Goal: Transaction & Acquisition: Purchase product/service

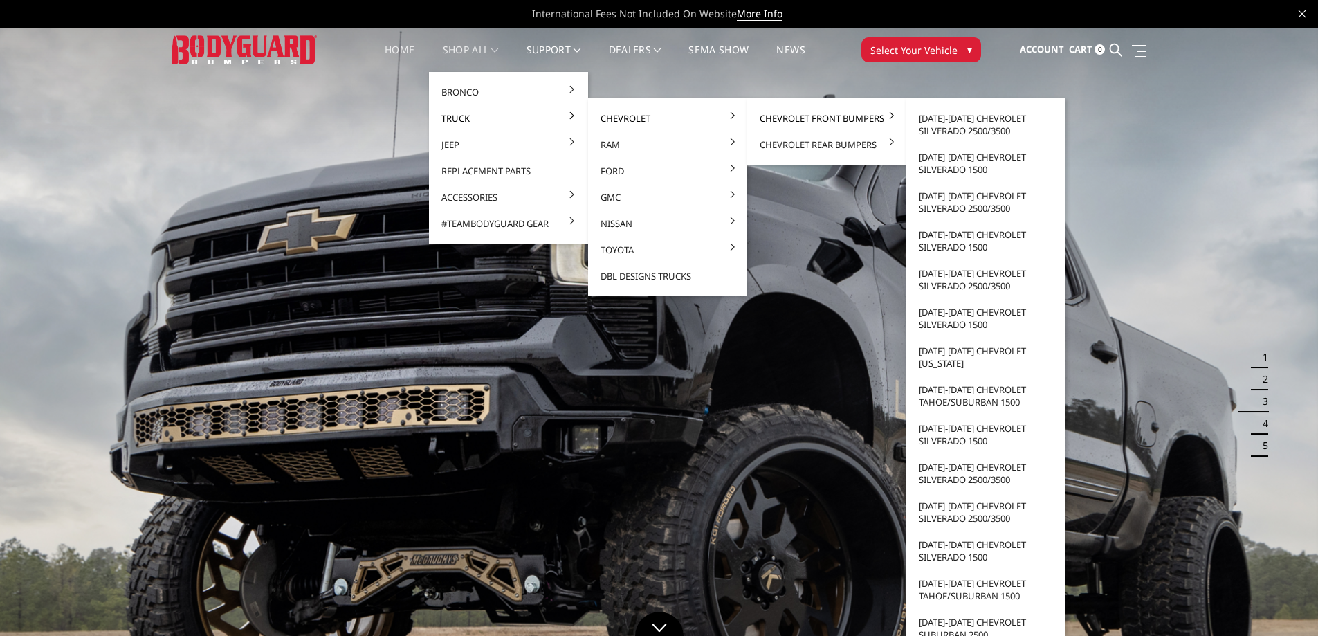
click at [764, 116] on link "Chevrolet Front Bumpers" at bounding box center [827, 118] width 148 height 26
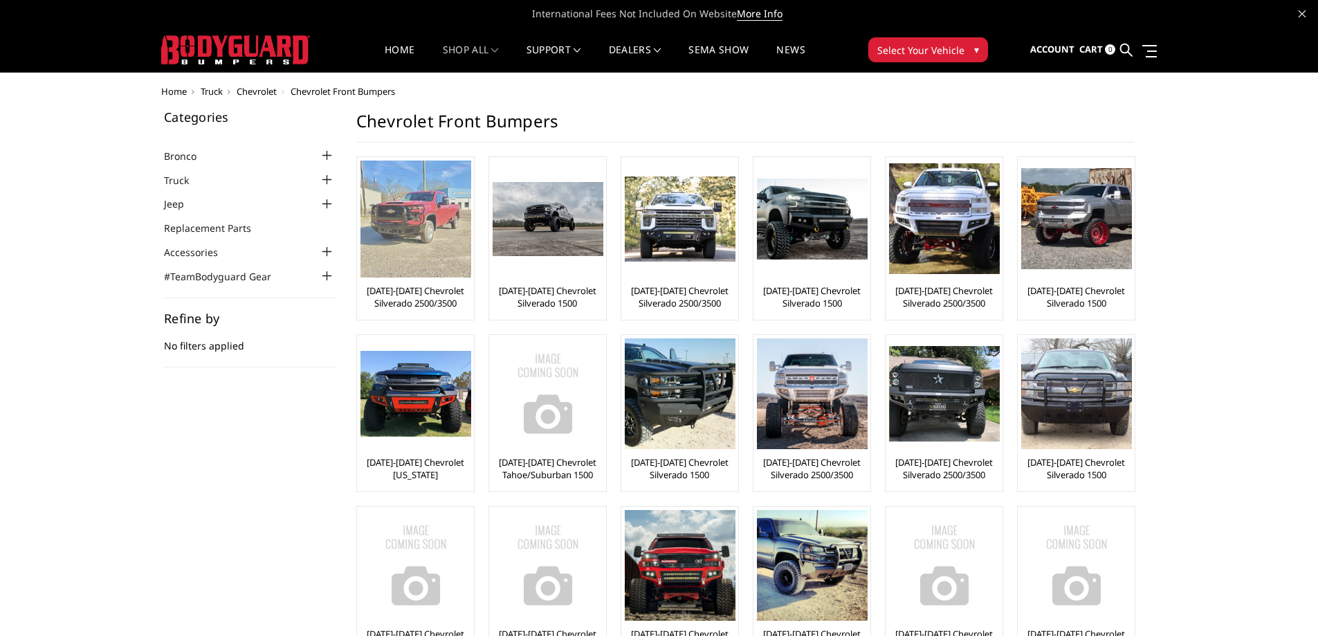
click at [441, 290] on link "[DATE]-[DATE] Chevrolet Silverado 2500/3500" at bounding box center [415, 296] width 110 height 25
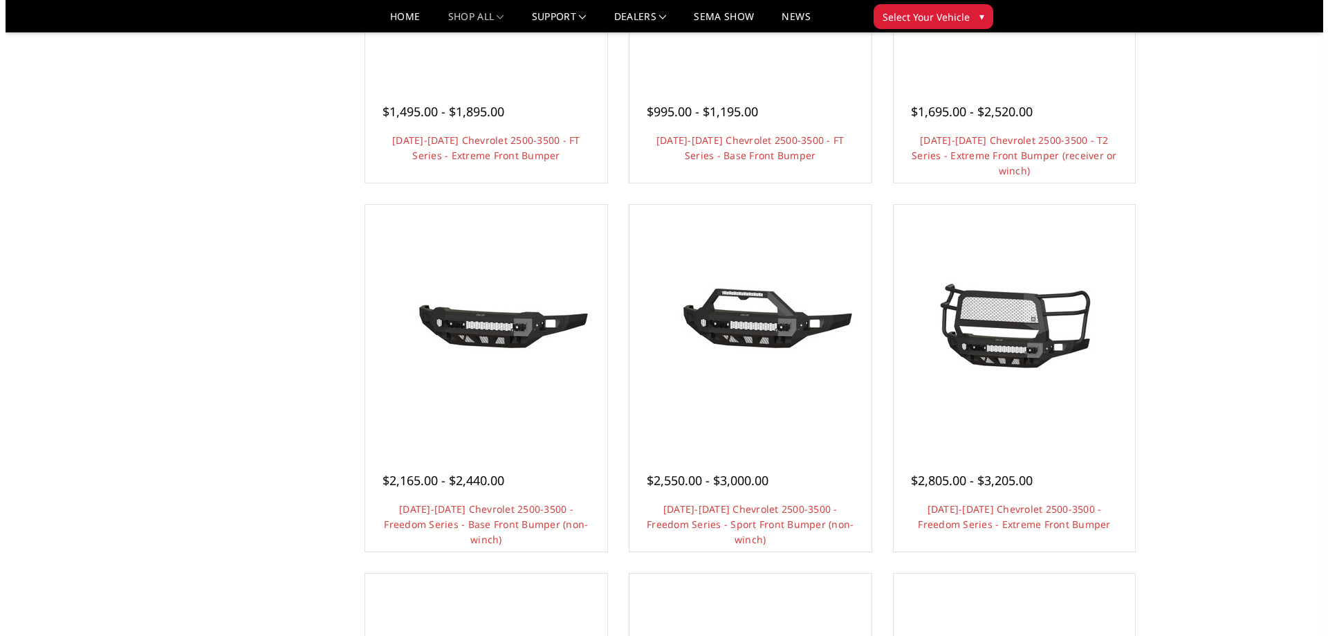
scroll to position [346, 0]
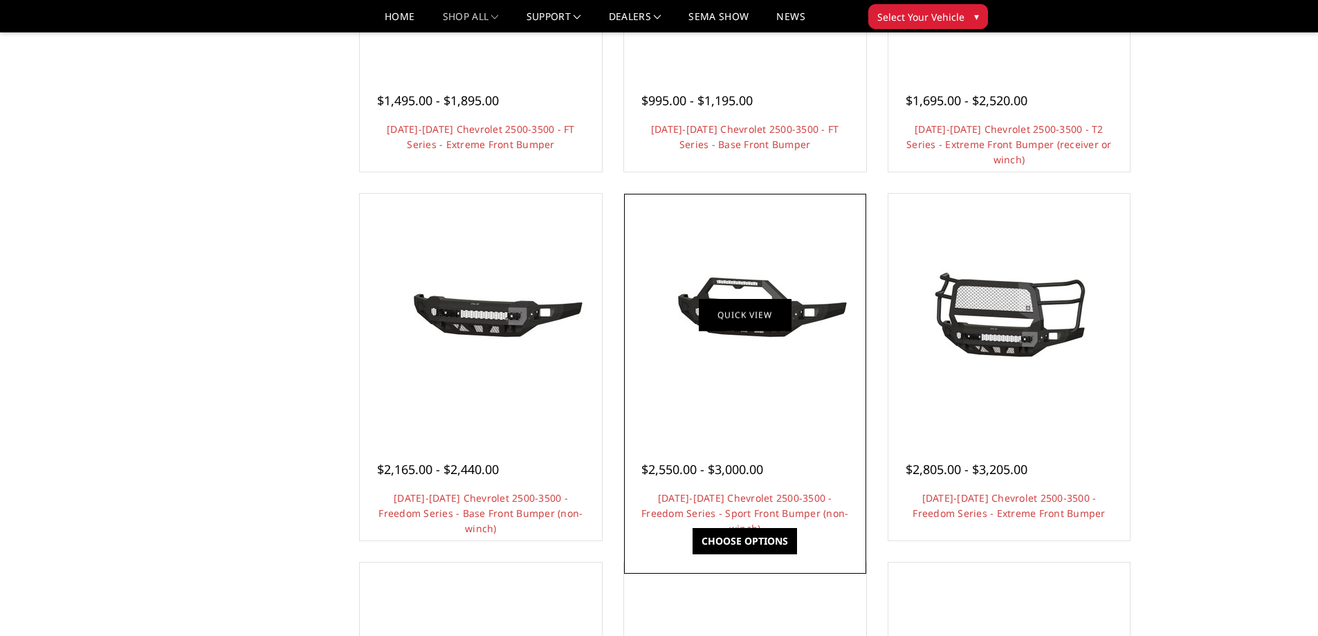
click at [768, 320] on link "Quick view" at bounding box center [745, 314] width 93 height 33
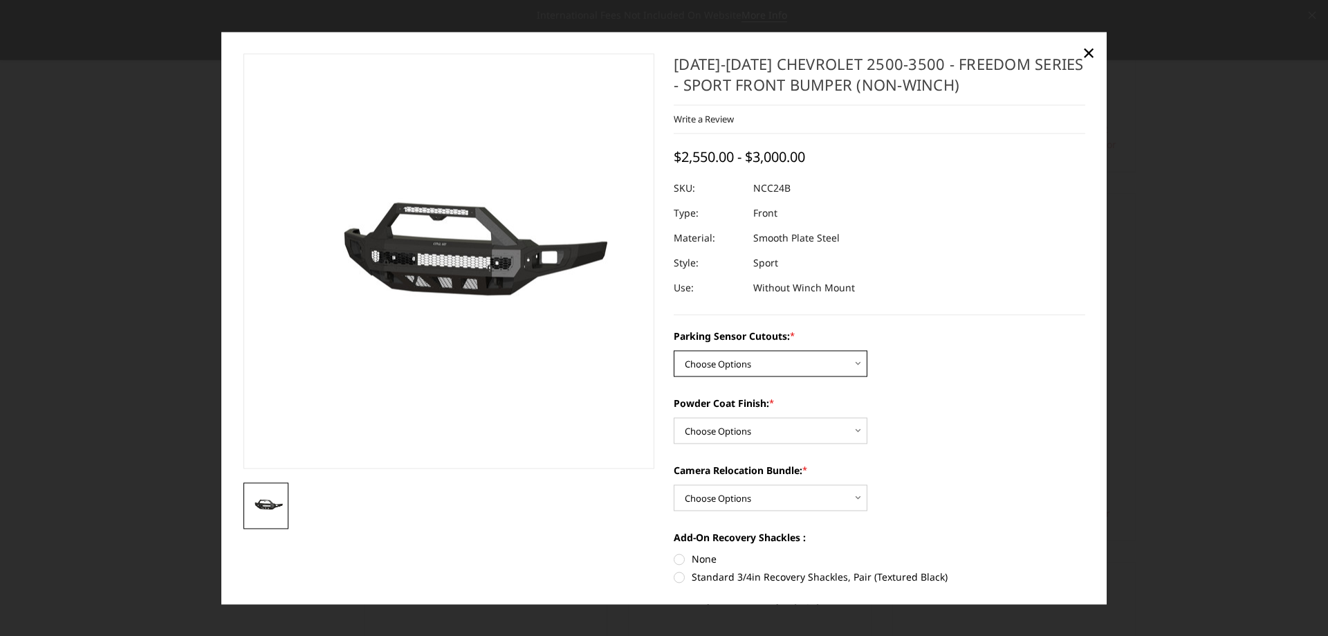
click at [858, 360] on select "Choose Options No - Without Parking Sensor Cutouts Yes - With Parking Sensor Cu…" at bounding box center [771, 363] width 194 height 26
select select "2972"
click at [674, 350] on select "Choose Options No - Without Parking Sensor Cutouts Yes - With Parking Sensor Cu…" at bounding box center [771, 363] width 194 height 26
click at [857, 427] on select "Choose Options Bare Metal Texture Black Powder Coat" at bounding box center [771, 430] width 194 height 26
select select "2974"
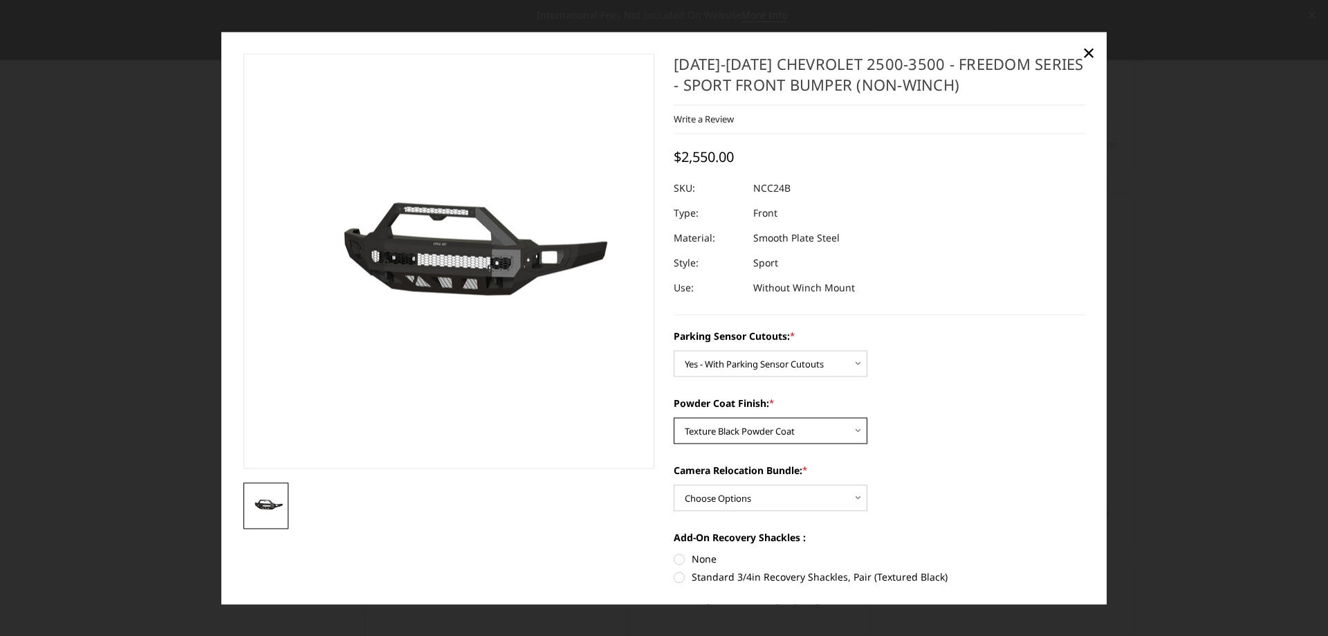
click at [674, 417] on select "Choose Options Bare Metal Texture Black Powder Coat" at bounding box center [771, 430] width 194 height 26
click at [851, 495] on select "Choose Options WITH Camera Relocation Bundle WITHOUT Camera Relocation Bundle" at bounding box center [771, 497] width 194 height 26
select select "2975"
click at [674, 484] on select "Choose Options WITH Camera Relocation Bundle WITHOUT Camera Relocation Bundle" at bounding box center [771, 497] width 194 height 26
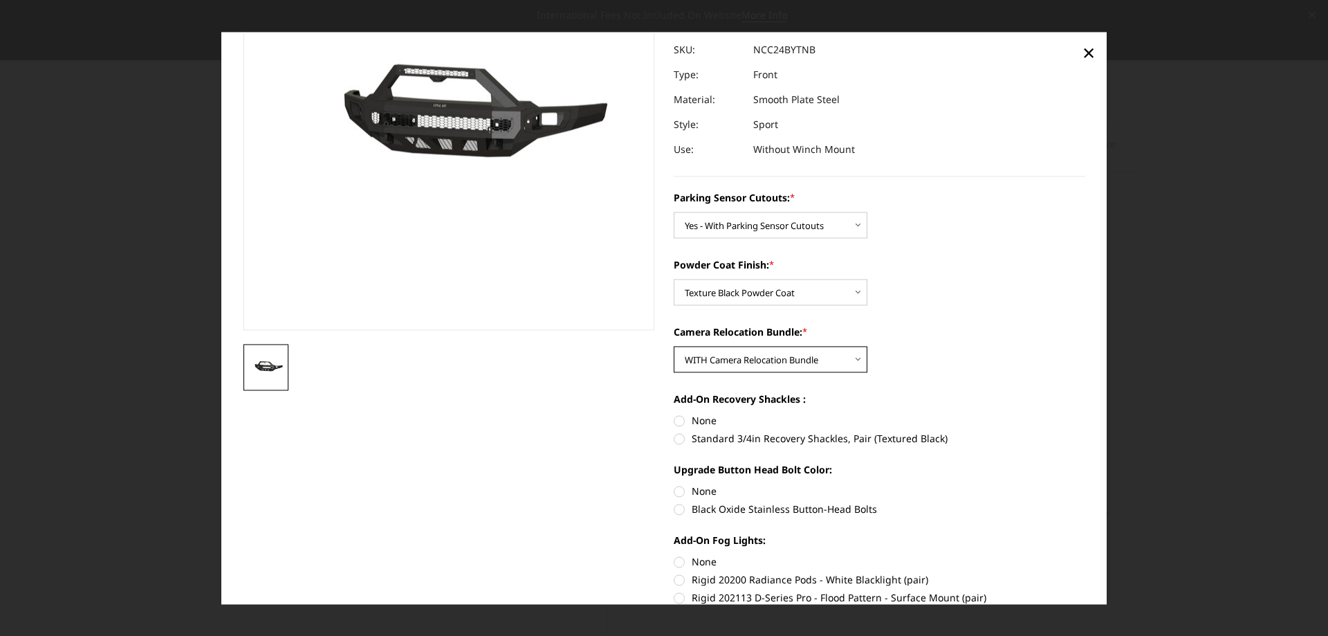
scroll to position [208, 0]
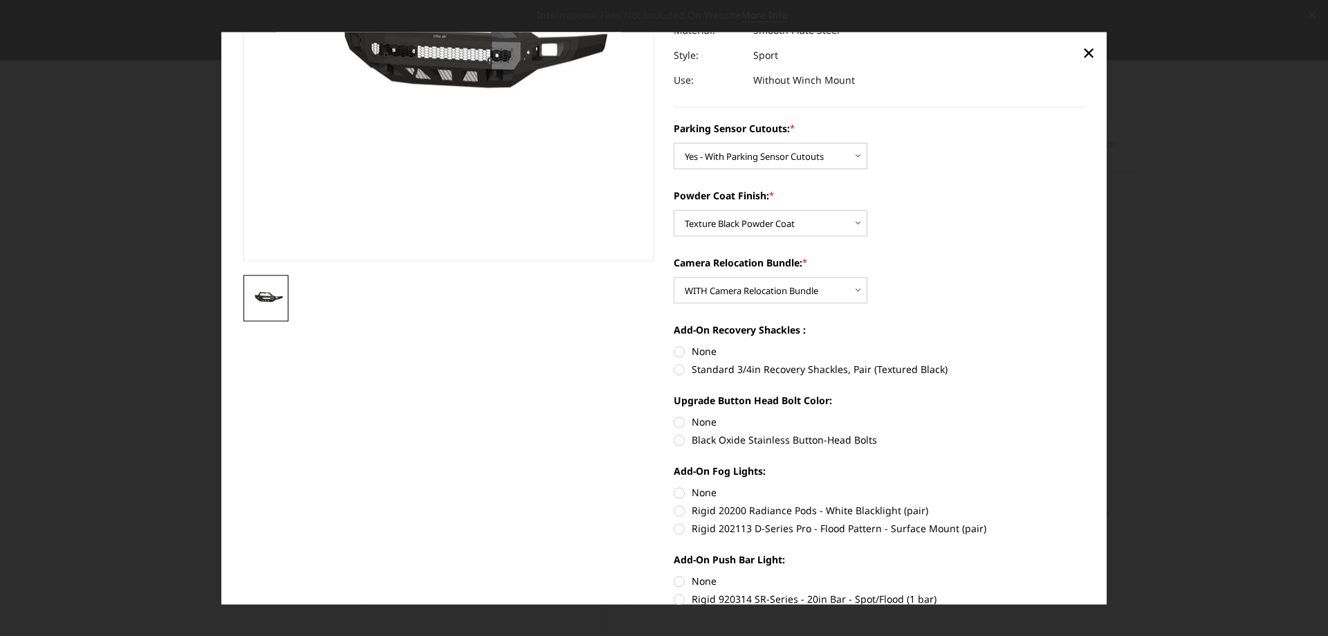
click at [674, 369] on label "Standard 3/4in Recovery Shackles, Pair (Textured Black)" at bounding box center [880, 369] width 412 height 15
click at [1085, 344] on input "Standard 3/4in Recovery Shackles, Pair (Textured Black)" at bounding box center [1085, 344] width 1 height 1
radio input "true"
click at [674, 439] on label "Black Oxide Stainless Button-Head Bolts" at bounding box center [880, 439] width 412 height 15
click at [1085, 415] on input "Black Oxide Stainless Button-Head Bolts" at bounding box center [1085, 414] width 1 height 1
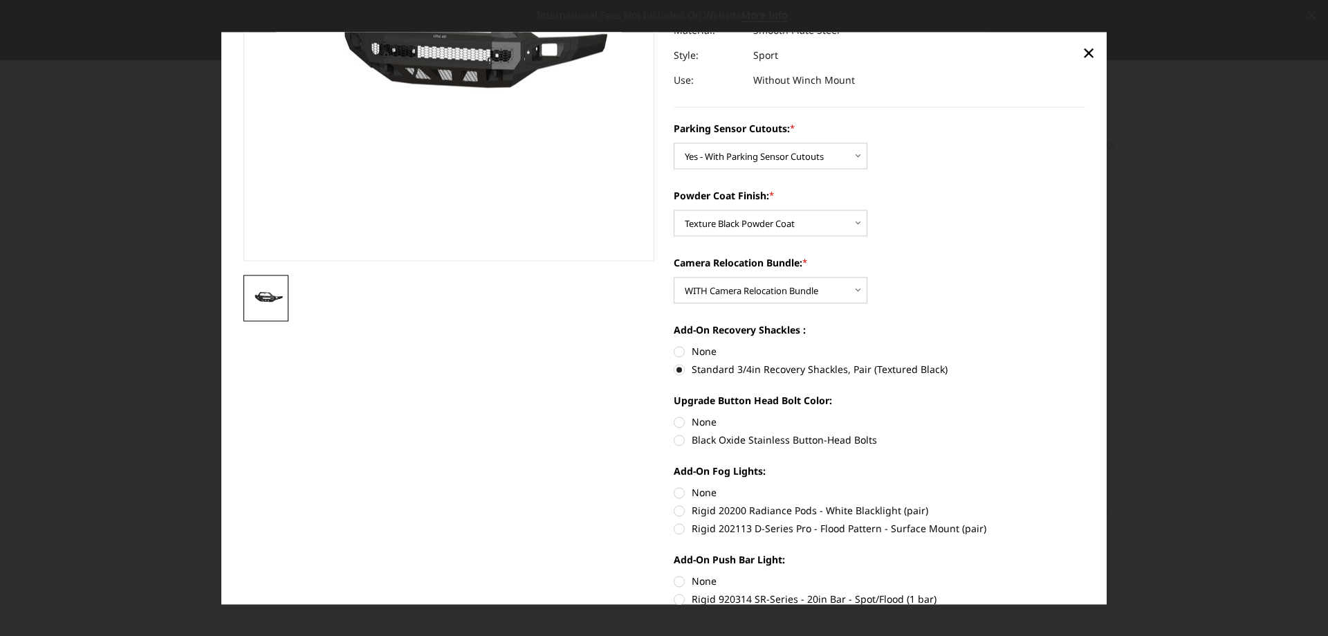
radio input "true"
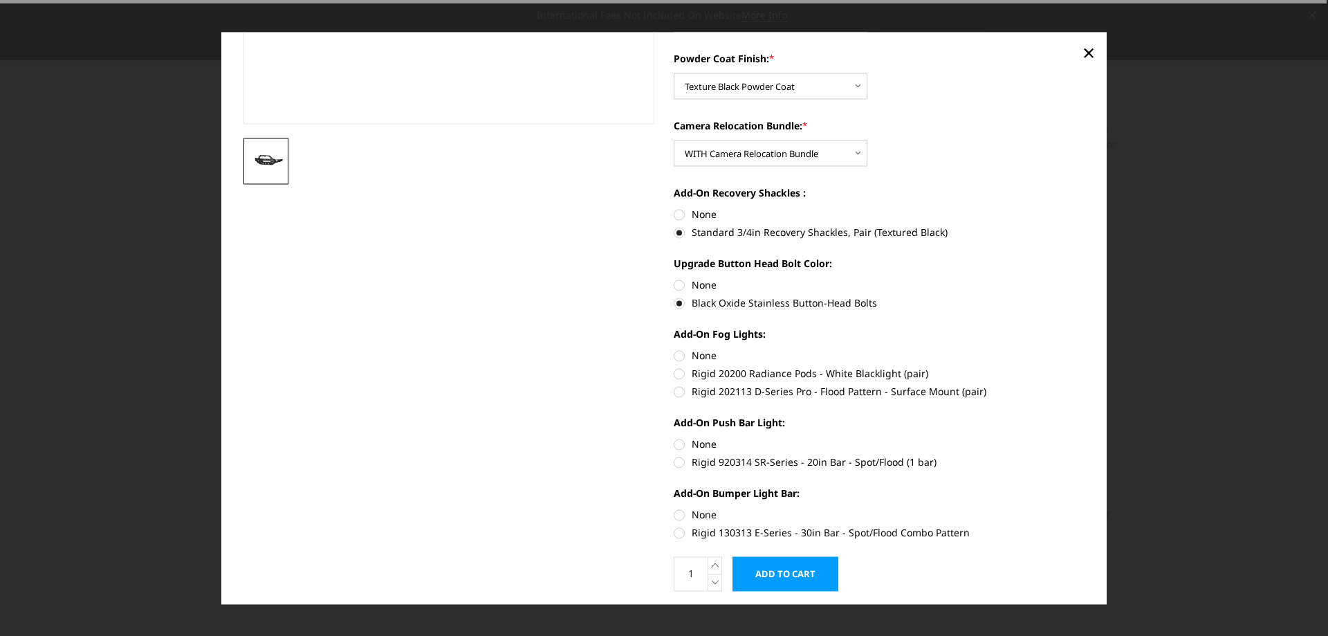
scroll to position [346, 0]
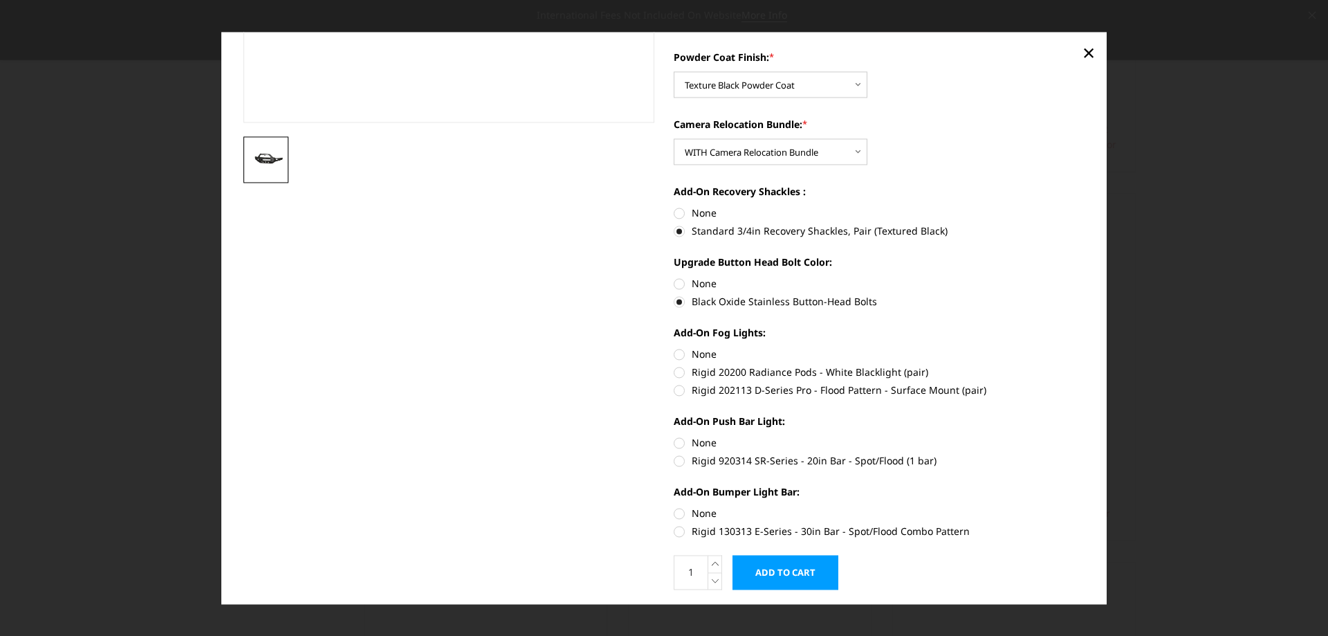
click at [676, 392] on label "Rigid 202113 D-Series Pro - Flood Pattern - Surface Mount (pair)" at bounding box center [880, 390] width 412 height 15
click at [1085, 365] on input "Rigid 202113 D-Series Pro - Flood Pattern - Surface Mount (pair)" at bounding box center [1085, 365] width 1 height 1
radio input "true"
click at [674, 460] on label "Rigid 920314 SR-Series - 20in Bar - Spot/Flood (1 bar)" at bounding box center [880, 460] width 412 height 15
click at [1085, 436] on input "Rigid 920314 SR-Series - 20in Bar - Spot/Flood (1 bar)" at bounding box center [1085, 435] width 1 height 1
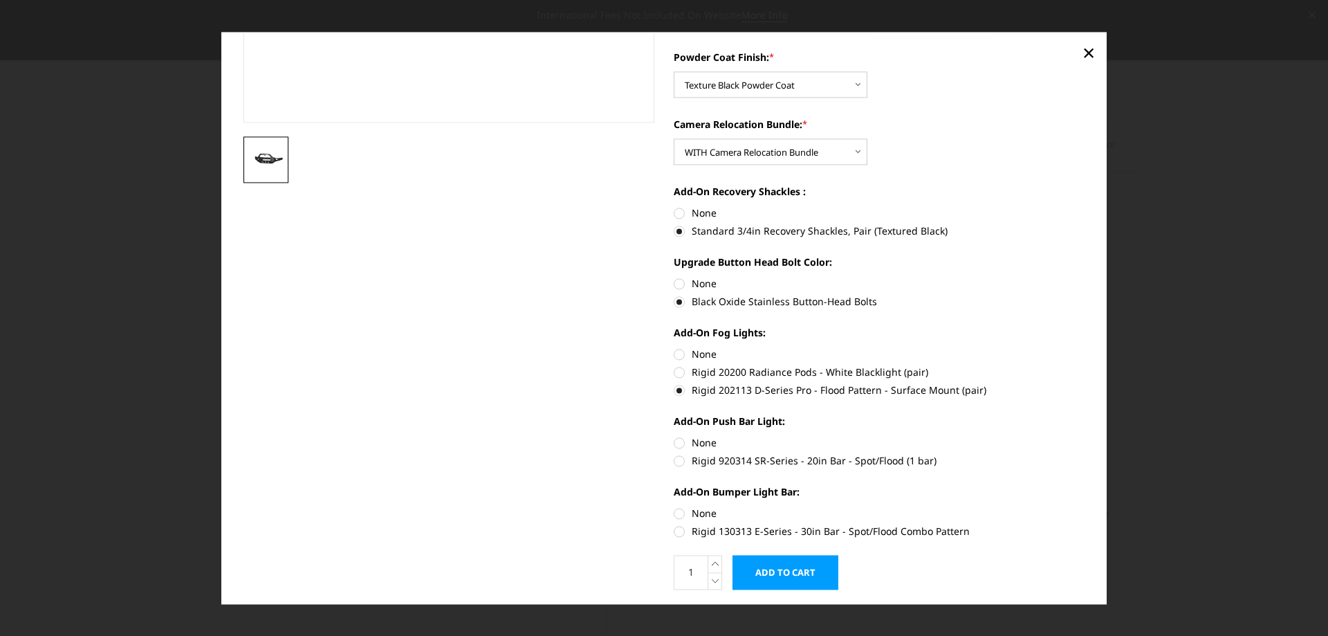
radio input "true"
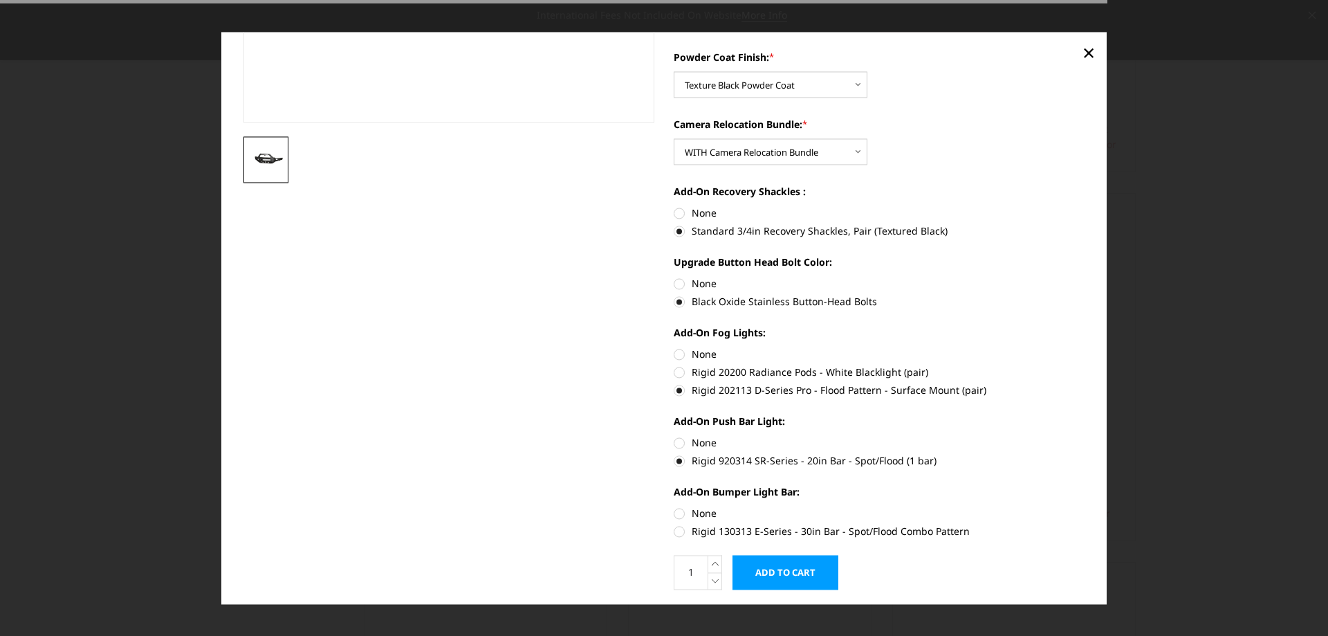
scroll to position [387, 0]
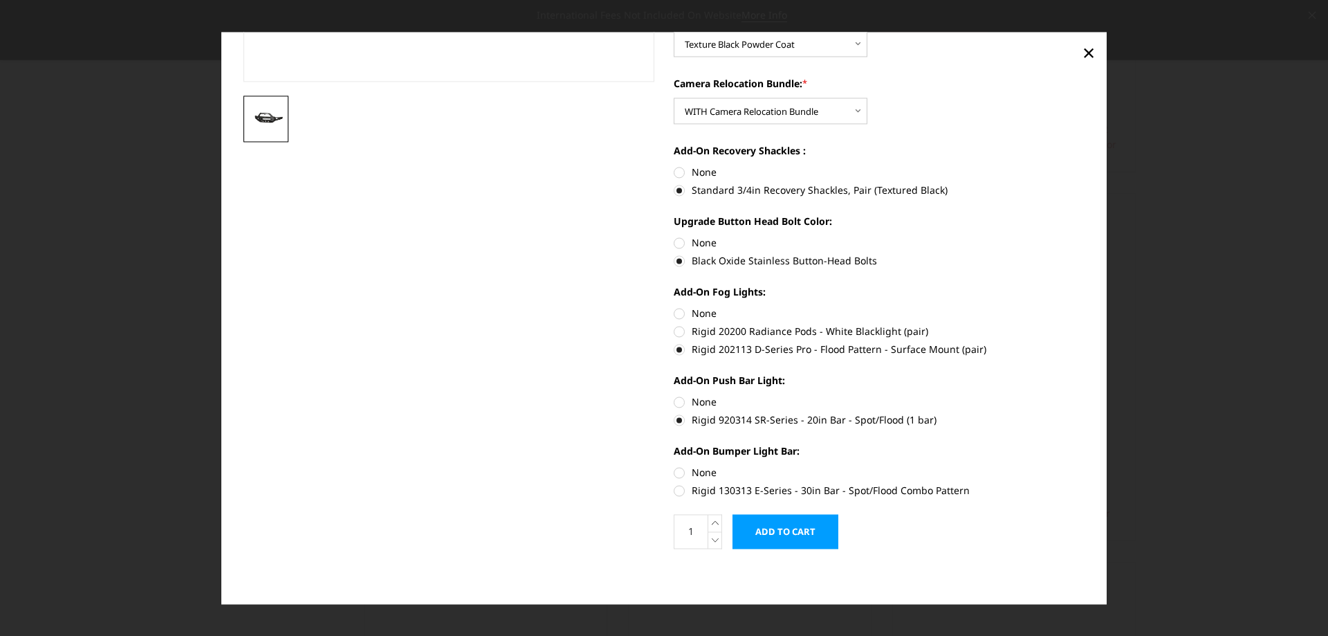
click at [675, 490] on label "Rigid 130313 E-Series - 30in Bar - Spot/Flood Combo Pattern" at bounding box center [880, 490] width 412 height 15
click at [1085, 466] on input "Rigid 130313 E-Series - 30in Bar - Spot/Flood Combo Pattern" at bounding box center [1085, 465] width 1 height 1
radio input "true"
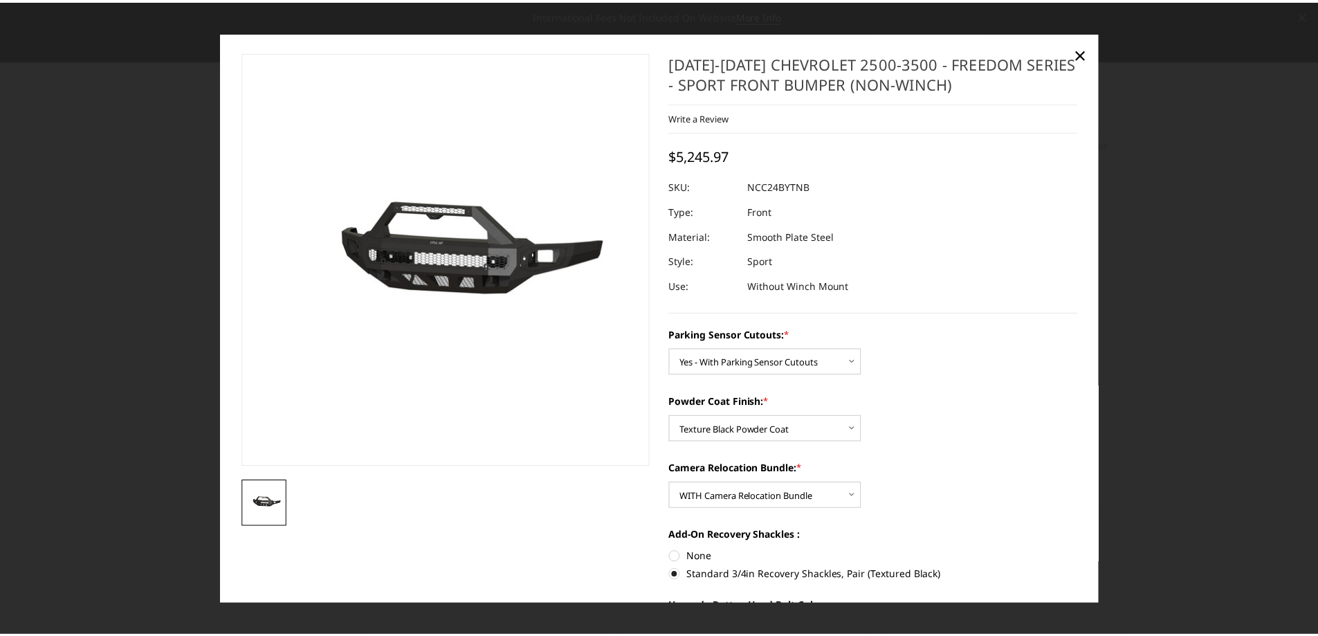
scroll to position [0, 0]
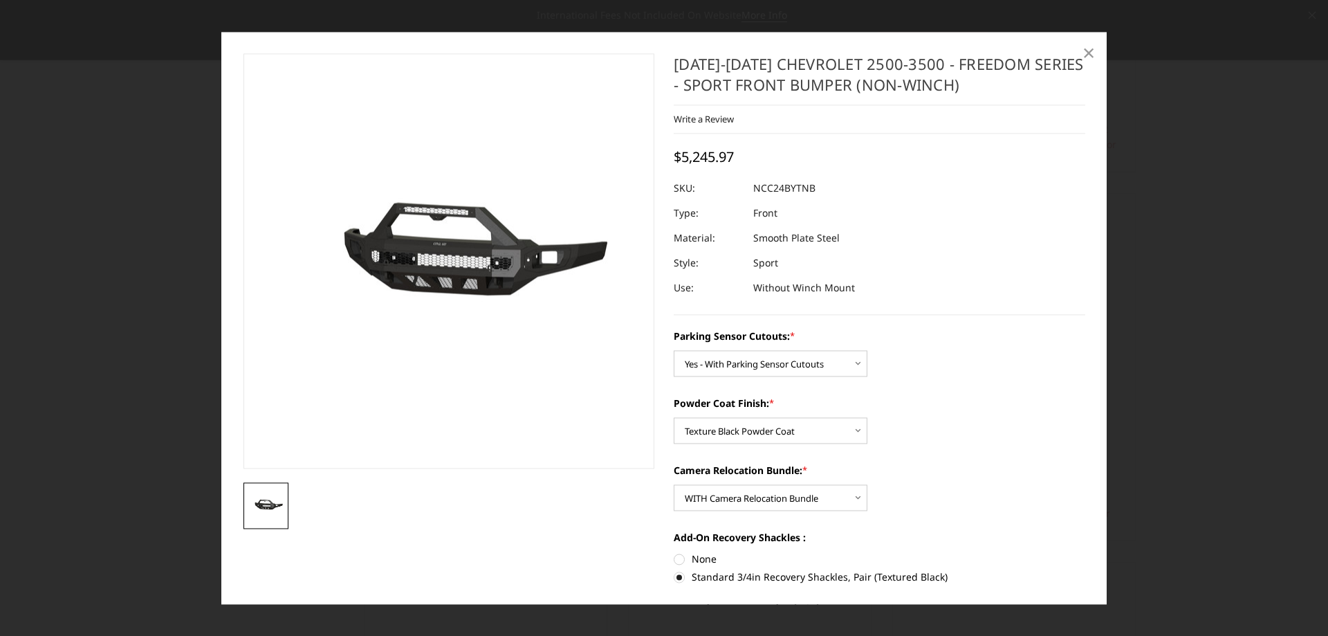
click at [1089, 48] on span "×" at bounding box center [1089, 53] width 12 height 30
